Goal: Find specific page/section: Find specific page/section

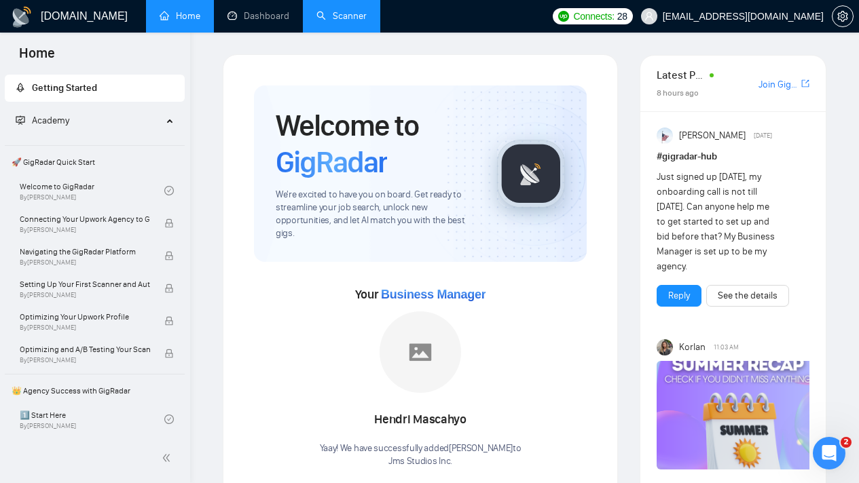
click at [331, 18] on link "Scanner" at bounding box center [341, 16] width 50 height 12
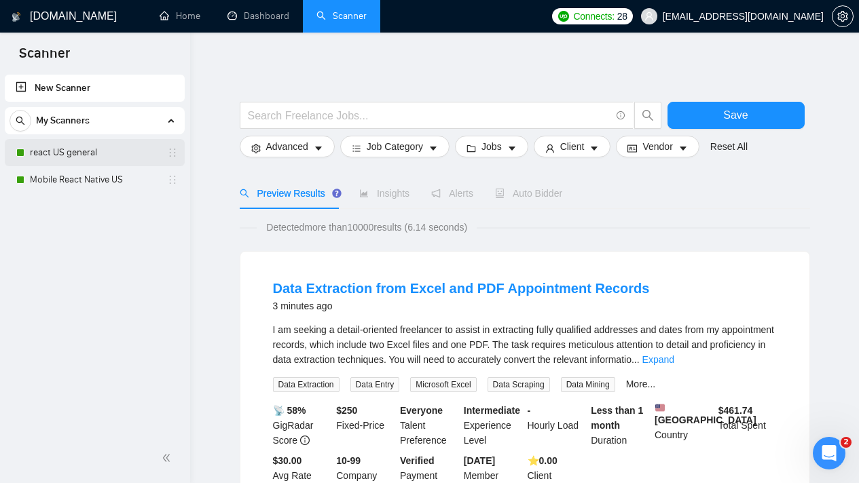
click at [90, 155] on link "react US general" at bounding box center [94, 152] width 129 height 27
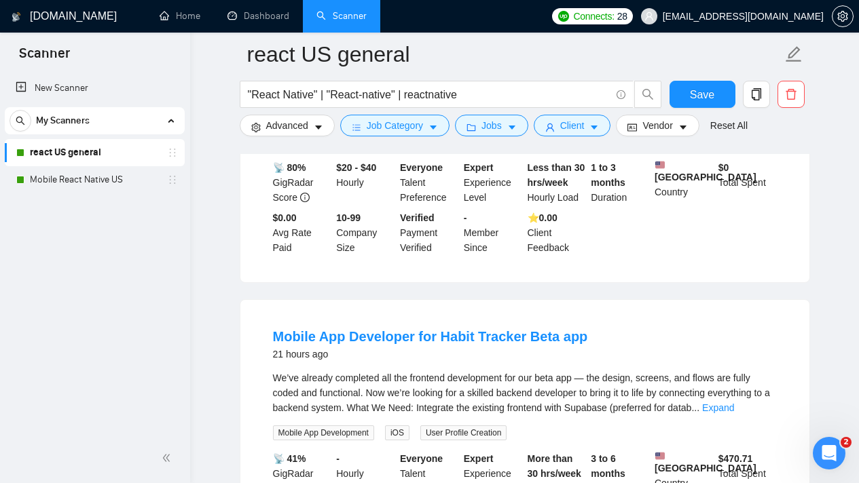
scroll to position [2162, 0]
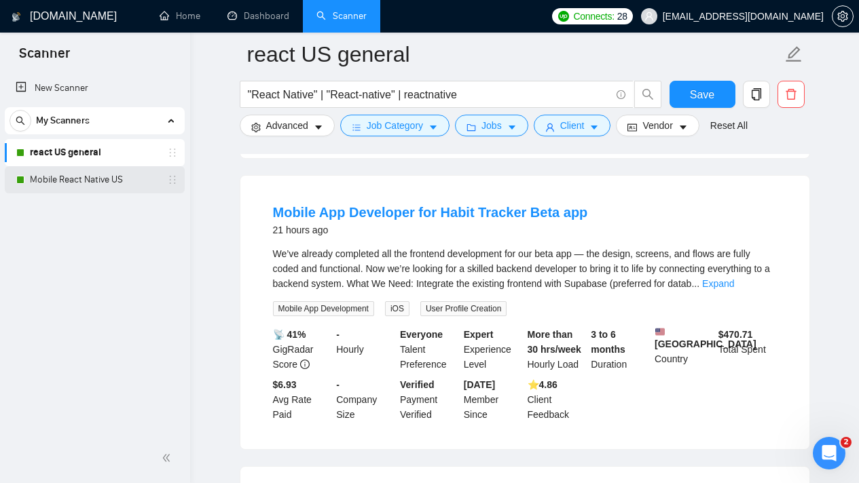
click at [117, 181] on link "Mobile React Native US" at bounding box center [94, 179] width 129 height 27
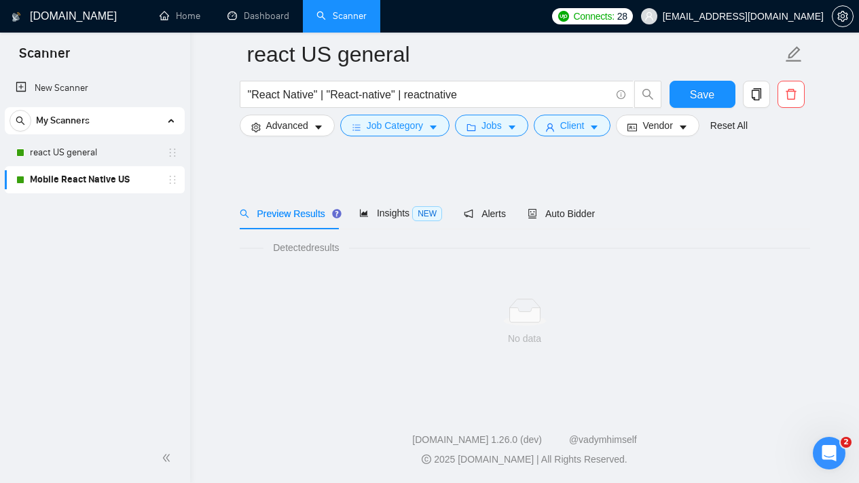
scroll to position [12, 0]
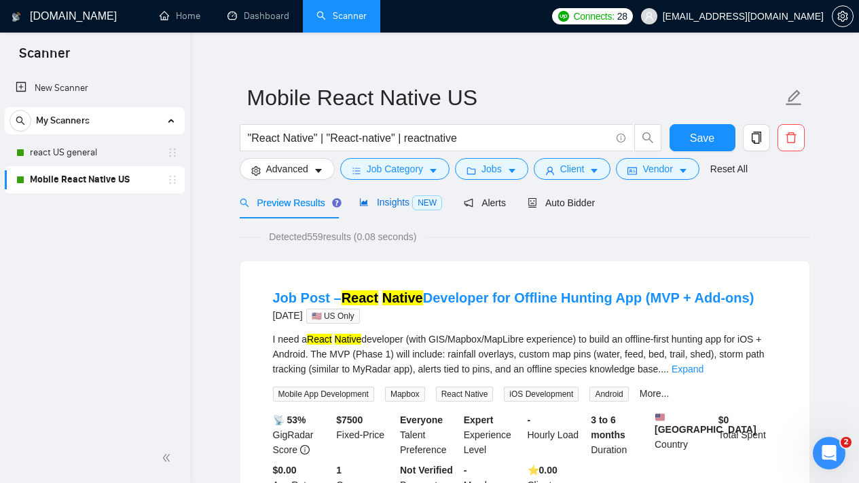
click at [375, 200] on span "Insights NEW" at bounding box center [400, 202] width 83 height 11
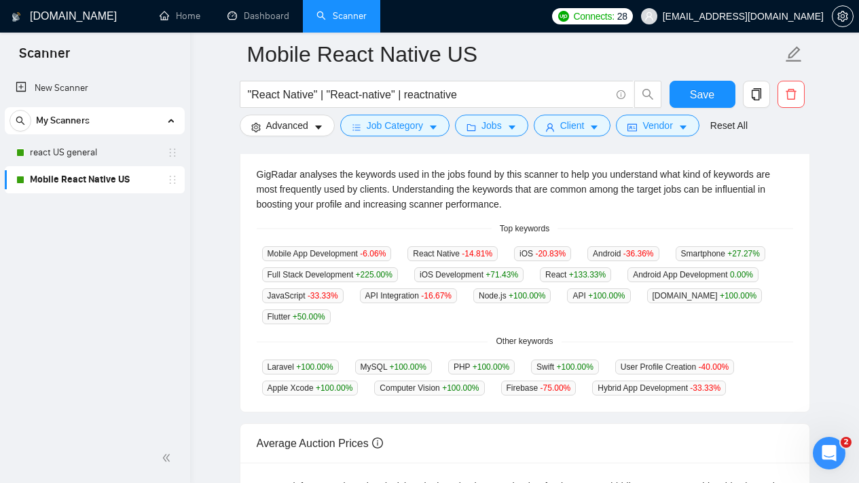
scroll to position [215, 0]
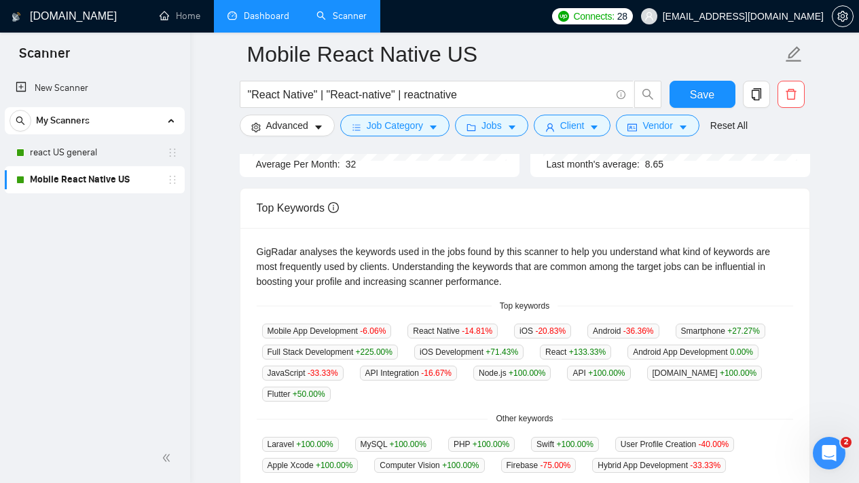
click at [238, 22] on link "Dashboard" at bounding box center [258, 16] width 62 height 12
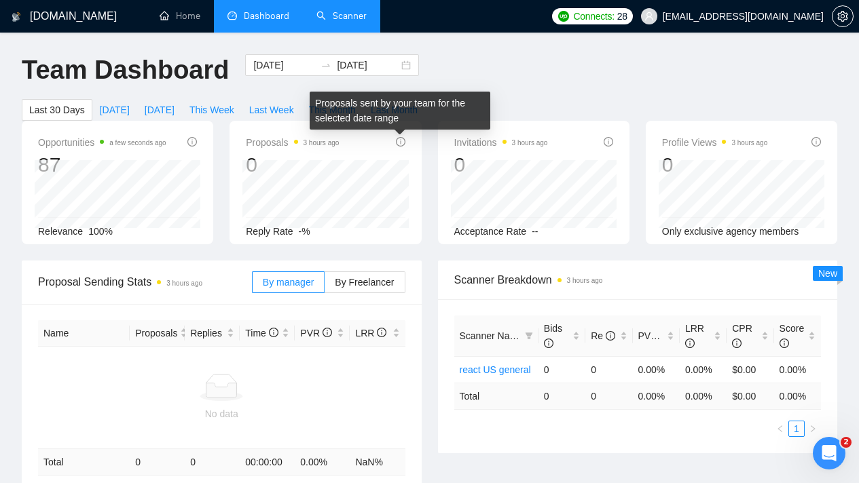
click at [398, 142] on icon "info-circle" at bounding box center [401, 142] width 10 height 10
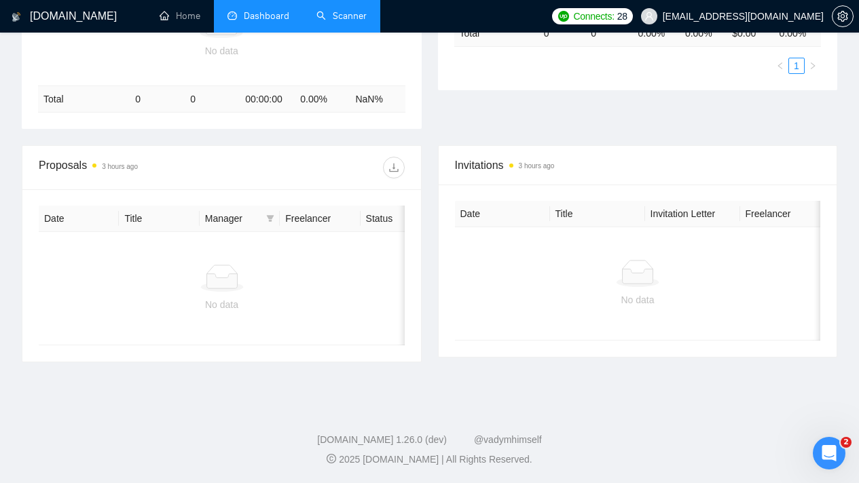
scroll to position [388, 0]
